Goal: Check status: Check status

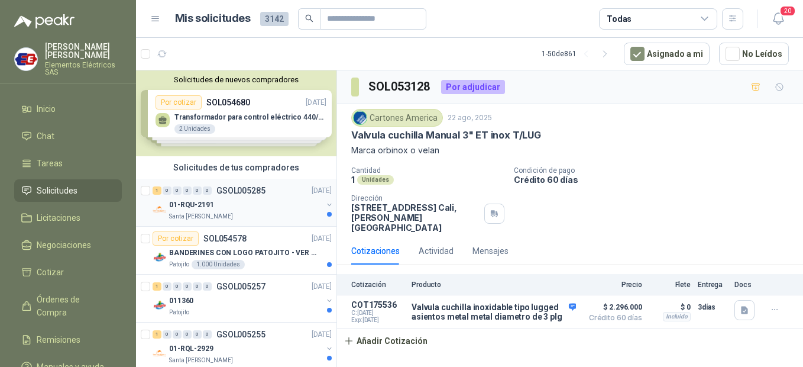
click at [257, 194] on p "GSOL005285" at bounding box center [241, 190] width 49 height 8
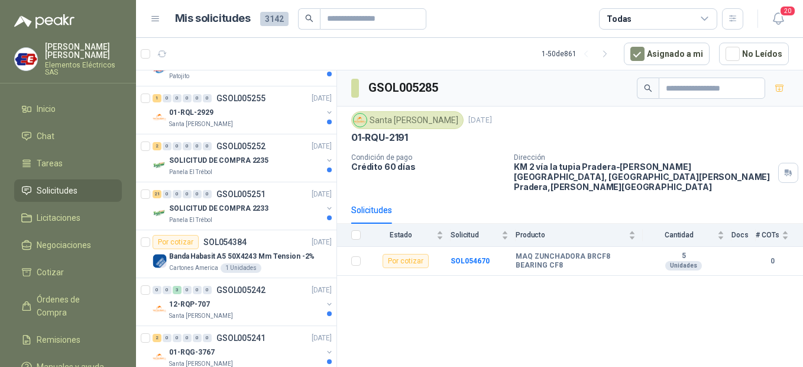
scroll to position [237, 0]
click at [276, 247] on div "Por cotizar SOL054384 [DATE]" at bounding box center [242, 241] width 179 height 14
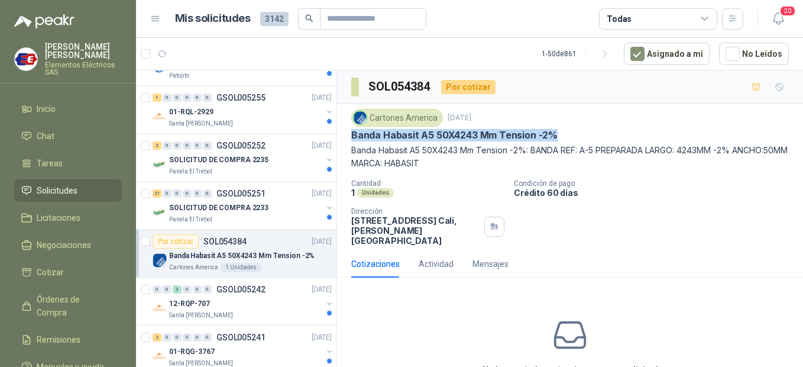
drag, startPoint x: 562, startPoint y: 132, endPoint x: 349, endPoint y: 138, distance: 213.1
click at [349, 138] on div "Cartones America [DATE] Banda Habasit A5 50X4243 Mm Tension -2% Banda Habasit A…" at bounding box center [570, 177] width 466 height 146
copy p "Banda Habasit A5 50X4243 Mm Tension -2%"
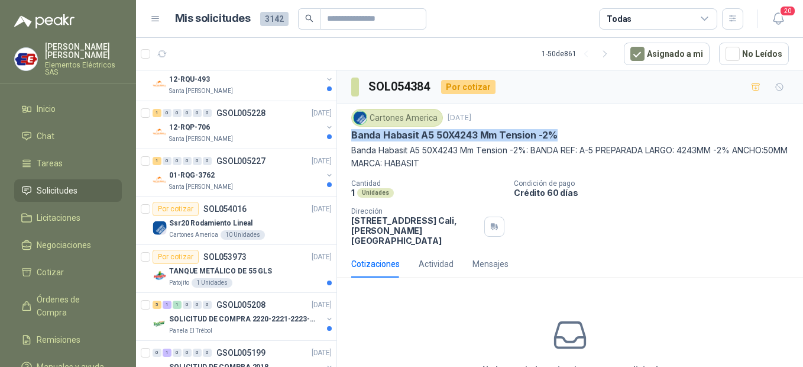
scroll to position [769, 0]
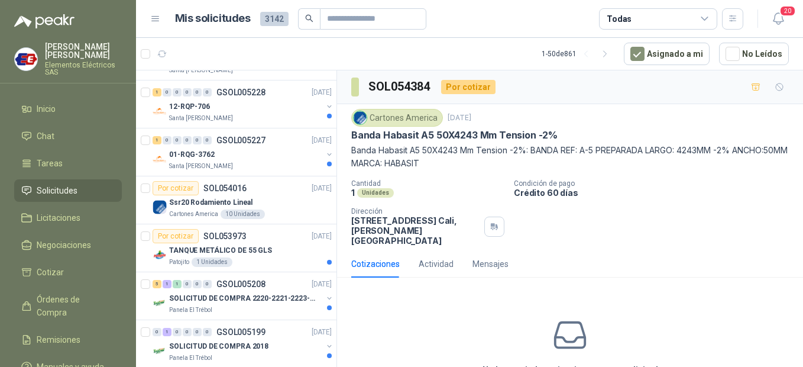
click at [647, 221] on div "Cantidad 1 Unidades Condición de pago Crédito 60 días Dirección [STREET_ADDRESS…" at bounding box center [570, 212] width 438 height 66
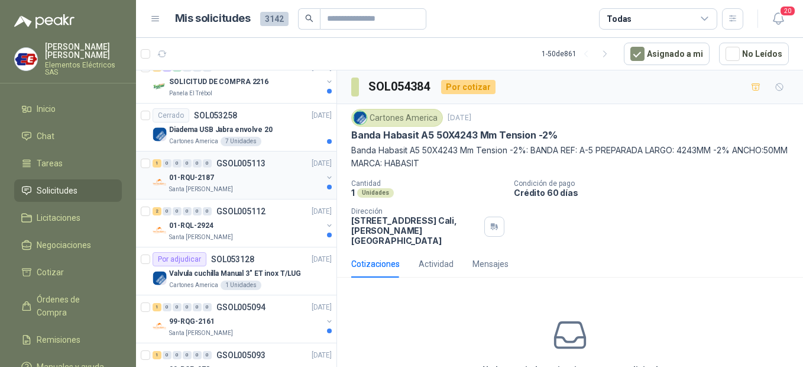
scroll to position [1716, 0]
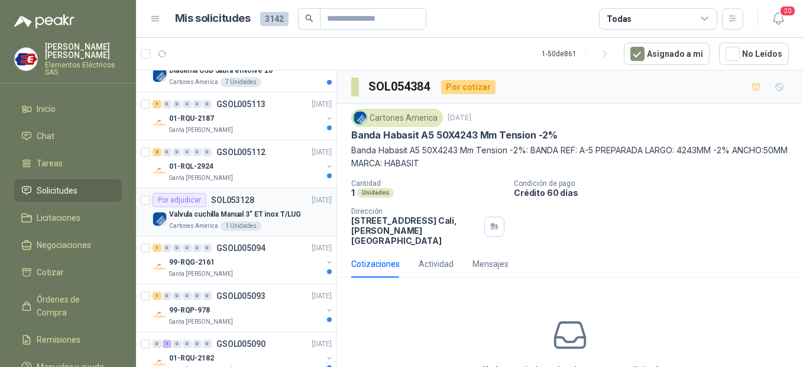
click at [282, 211] on p "Valvula cuchilla Manual 3" ET inox T/LUG" at bounding box center [235, 214] width 132 height 11
